Goal: Task Accomplishment & Management: Complete application form

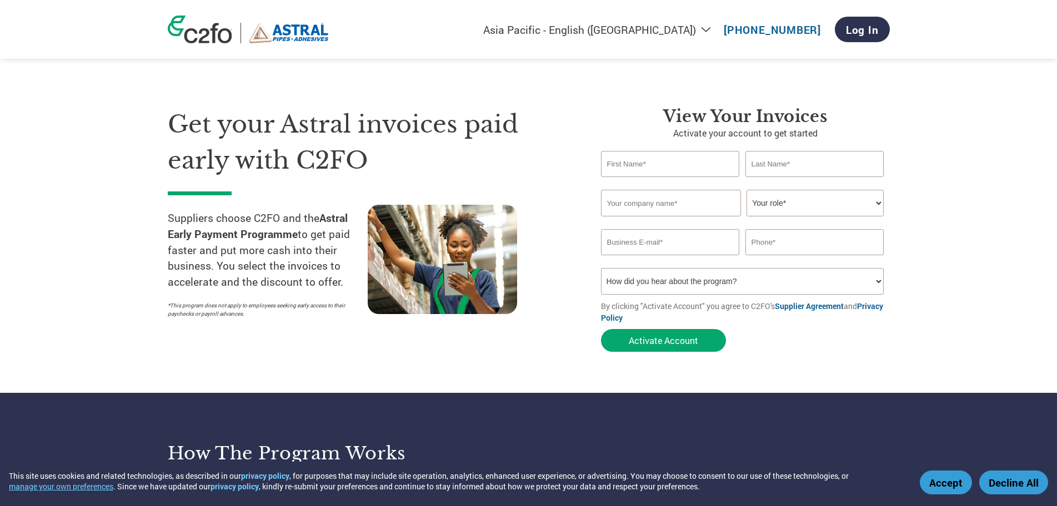
select select "en-IN"
click at [695, 165] on input "text" at bounding box center [670, 164] width 139 height 26
click at [685, 160] on input "text" at bounding box center [670, 164] width 139 height 26
type input "Hussain"
click at [822, 165] on input "text" at bounding box center [814, 164] width 139 height 26
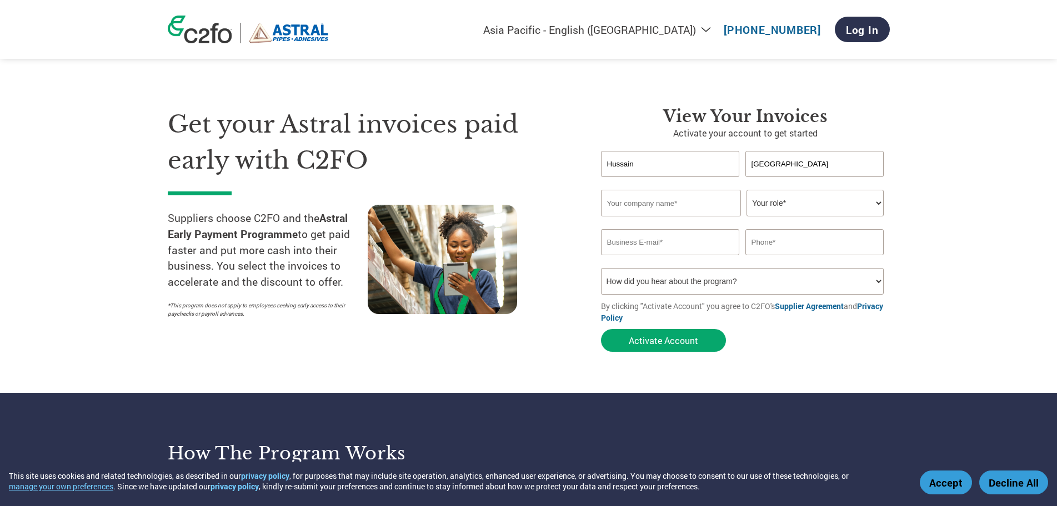
type input "[GEOGRAPHIC_DATA]"
click at [665, 208] on input "text" at bounding box center [671, 203] width 140 height 27
type input "[PERSON_NAME] MINERALS PVT LTD"
click at [791, 196] on select "Your role* CFO Controller Credit Manager Finance Director Treasurer CEO Preside…" at bounding box center [814, 203] width 137 height 27
select select "CFO"
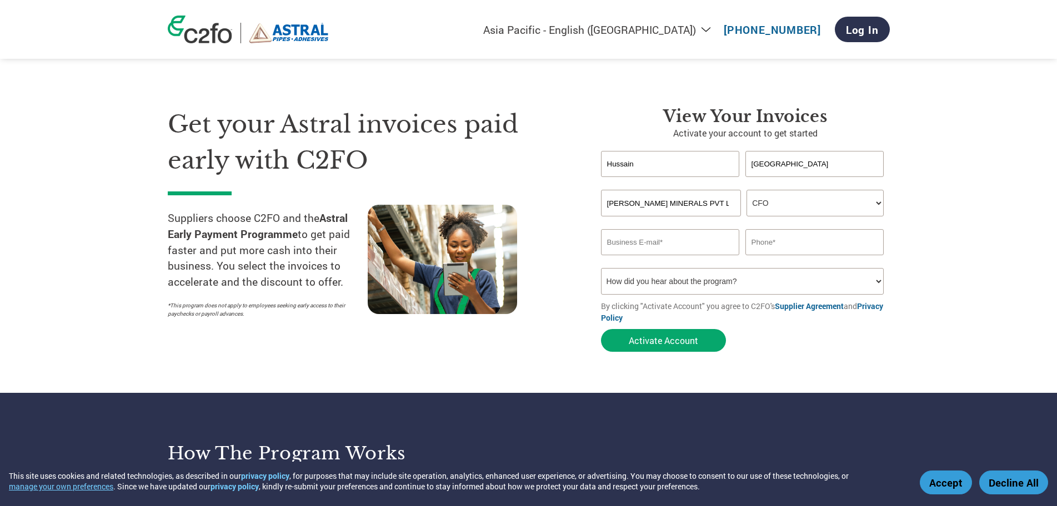
click at [746, 190] on select "Your role* CFO Controller Credit Manager Finance Director Treasurer CEO Preside…" at bounding box center [814, 203] width 137 height 27
click at [652, 248] on input "email" at bounding box center [670, 242] width 139 height 26
type input "[EMAIL_ADDRESS][DOMAIN_NAME]"
click at [789, 249] on input "text" at bounding box center [814, 242] width 139 height 26
type input "9552470726"
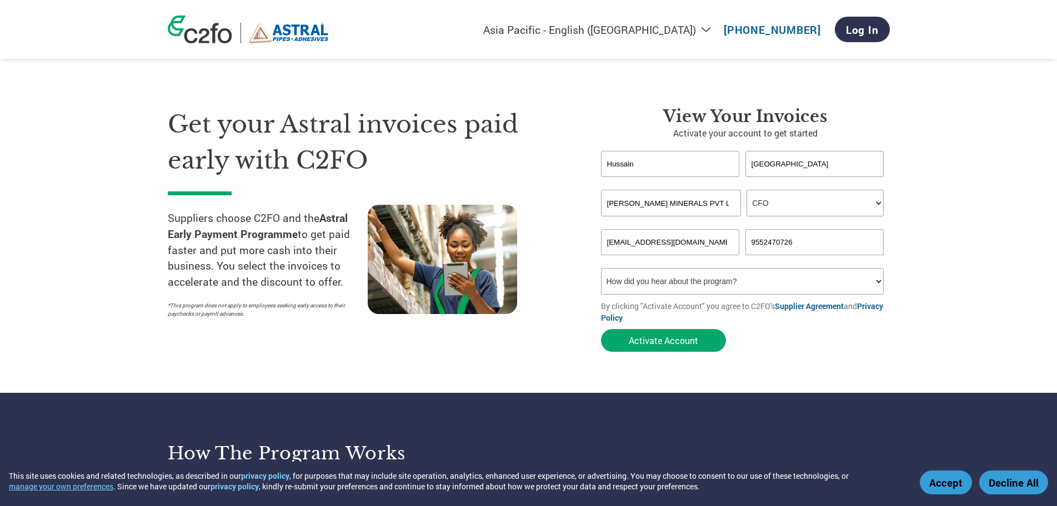
click at [710, 290] on select "How did you hear about the program? Received a letter Email Social Media Online…" at bounding box center [742, 281] width 283 height 27
select select "Received a Letter"
click at [601, 268] on select "How did you hear about the program? Received a letter Email Social Media Online…" at bounding box center [742, 281] width 283 height 27
click at [647, 341] on button "Activate Account" at bounding box center [663, 340] width 125 height 23
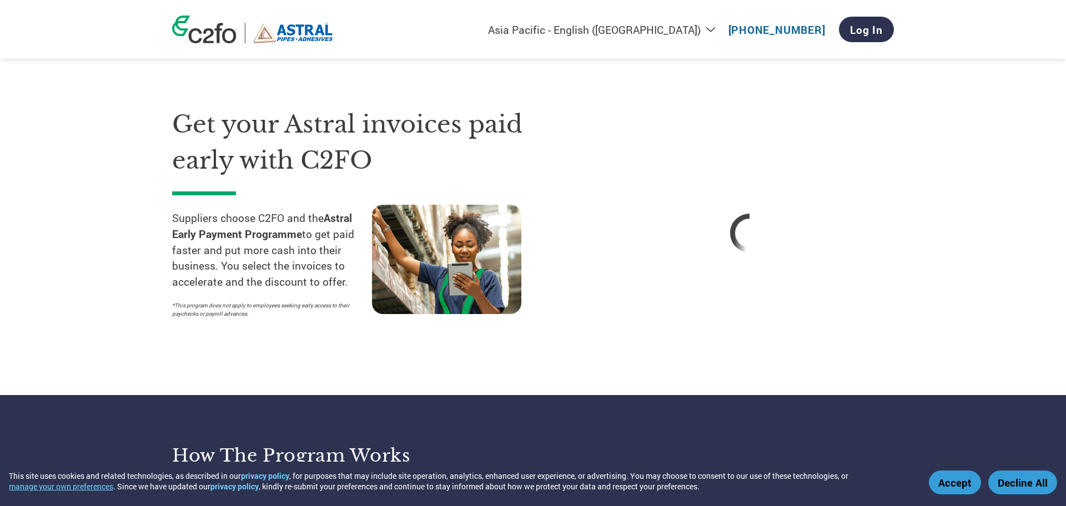
select select "en-IN"
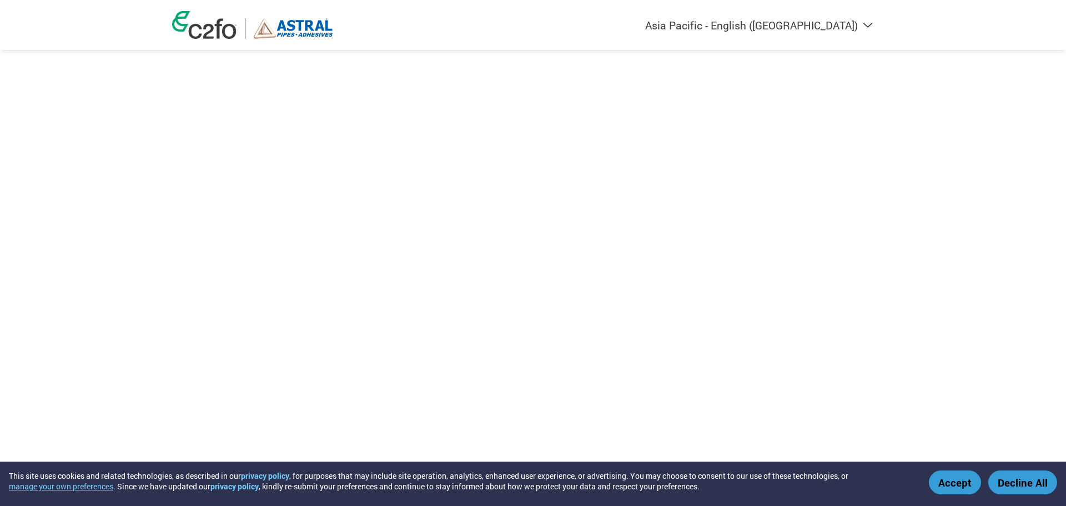
select select "en-IN"
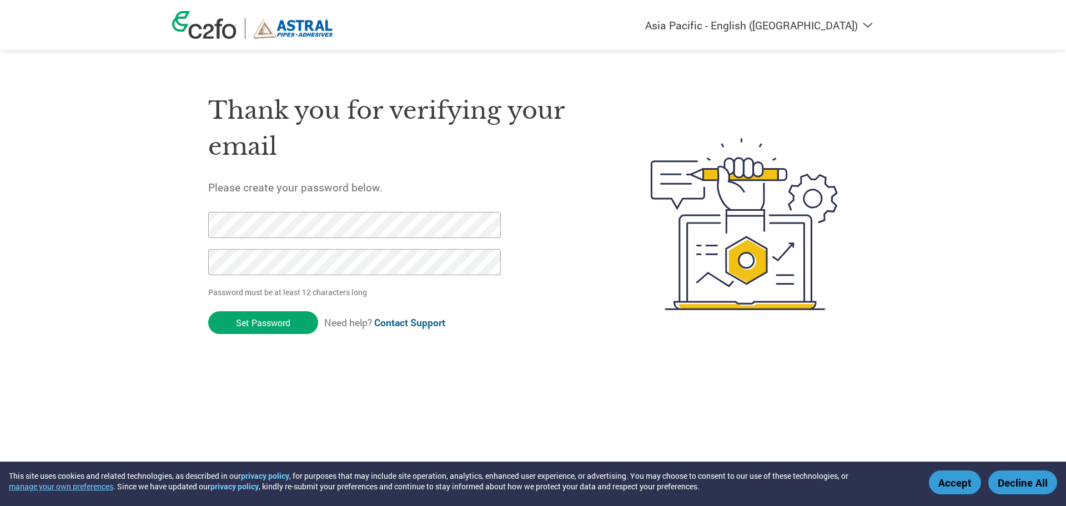
click at [1039, 488] on button "Decline All" at bounding box center [1022, 483] width 69 height 24
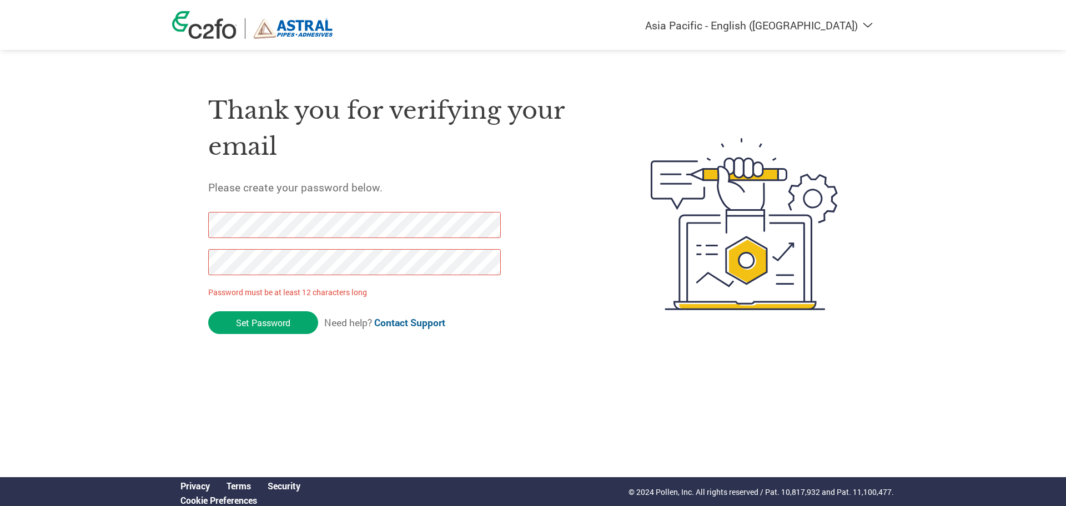
drag, startPoint x: 304, startPoint y: 325, endPoint x: 192, endPoint y: 226, distance: 149.5
click at [192, 226] on div "Thank you for verifying your email Please create your password below. Password …" at bounding box center [533, 224] width 722 height 294
click at [204, 269] on div "Thank you for verifying your email Please create your password below. Password …" at bounding box center [533, 224] width 722 height 294
click at [244, 329] on input "Set Password" at bounding box center [263, 322] width 110 height 23
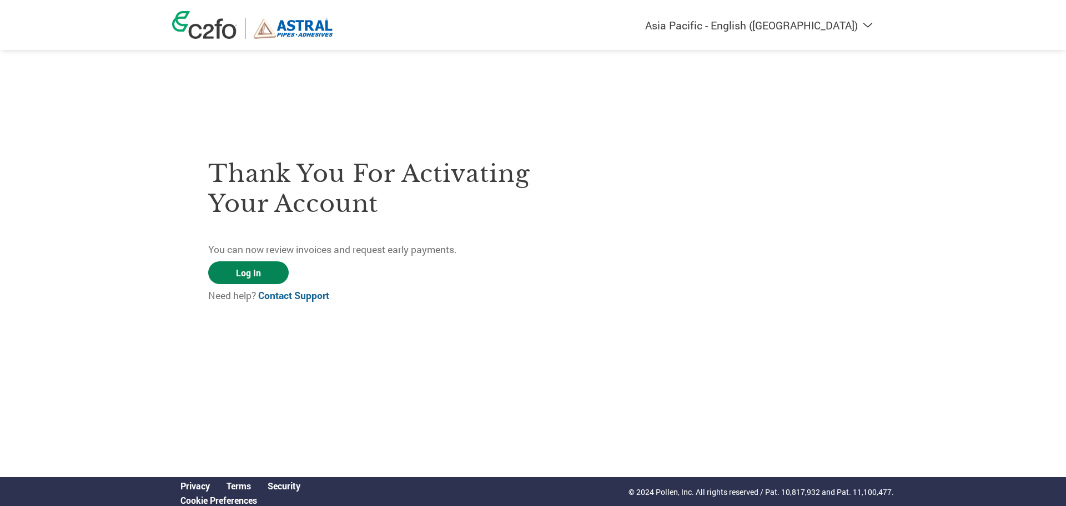
click at [243, 278] on link "Log In" at bounding box center [248, 273] width 81 height 23
